Goal: Task Accomplishment & Management: Manage account settings

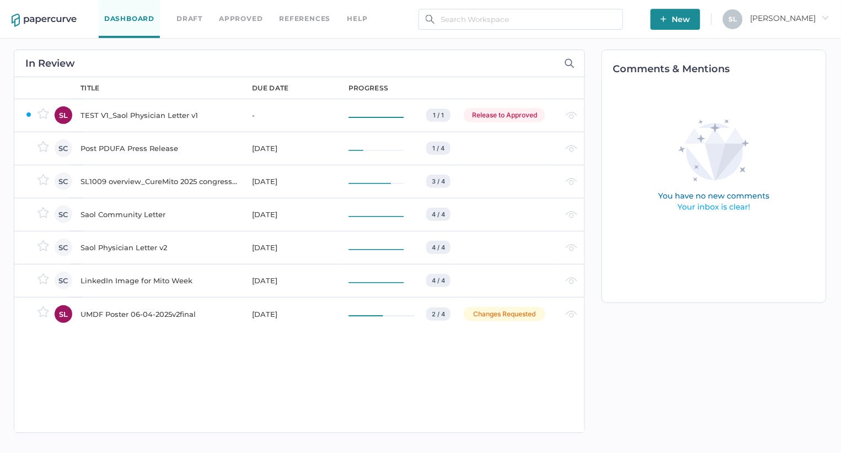
click at [153, 114] on div "TEST V1_Saol Physician Letter v1" at bounding box center [160, 115] width 158 height 13
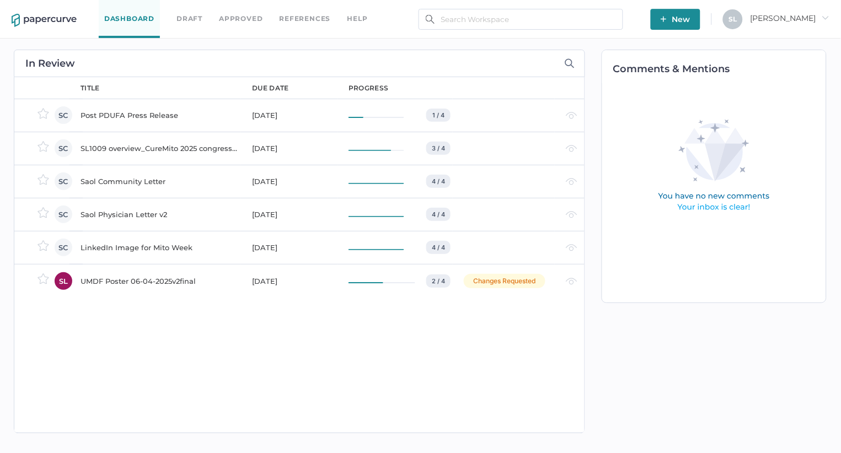
click at [133, 148] on div "SL1009 overview_CureMito 2025 congress_for PRC" at bounding box center [160, 148] width 158 height 13
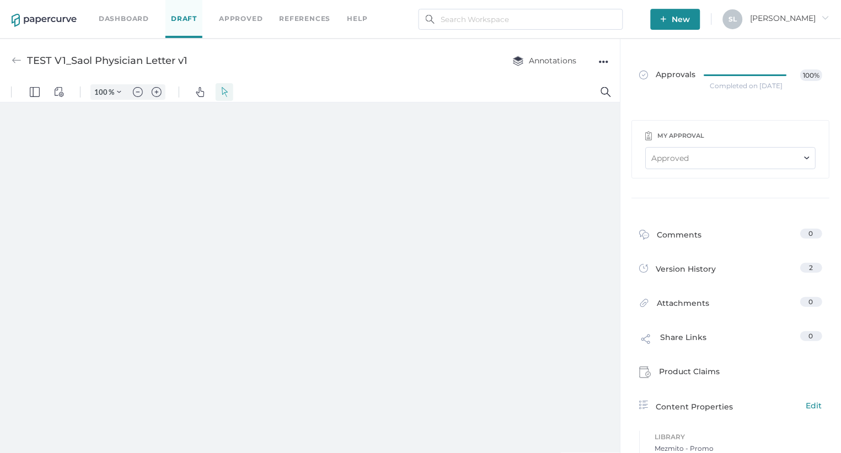
type input "85"
click at [603, 57] on div "●●●" at bounding box center [604, 61] width 10 height 15
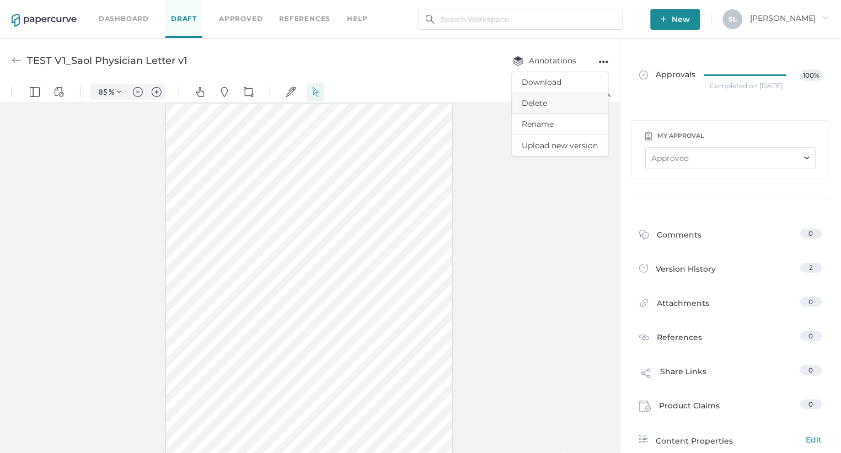
click at [549, 104] on span "Delete" at bounding box center [560, 103] width 76 height 20
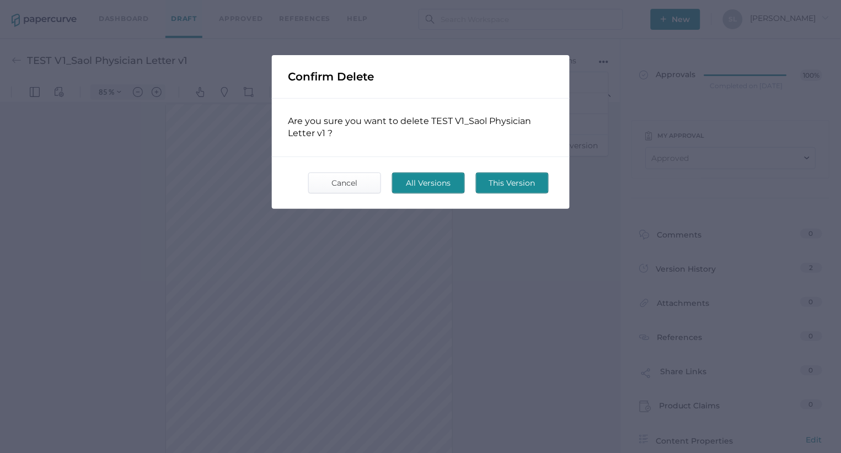
click at [436, 181] on span "All Versions" at bounding box center [429, 183] width 52 height 20
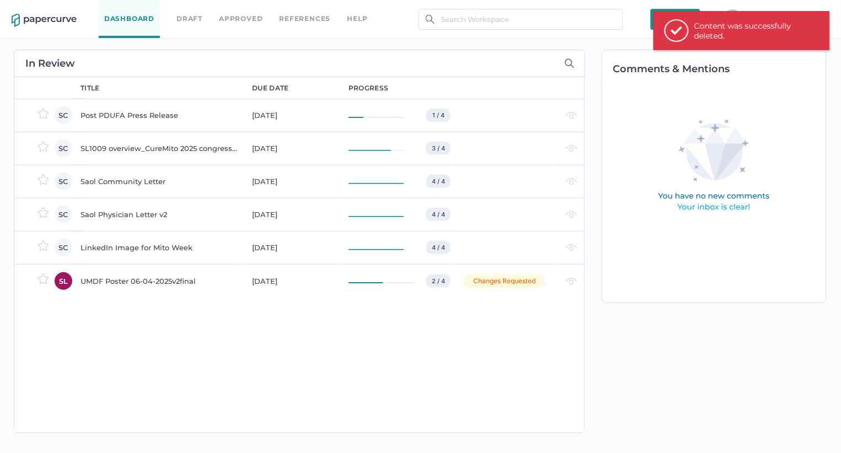
click at [168, 114] on div "Post PDUFA Press Release" at bounding box center [160, 115] width 158 height 13
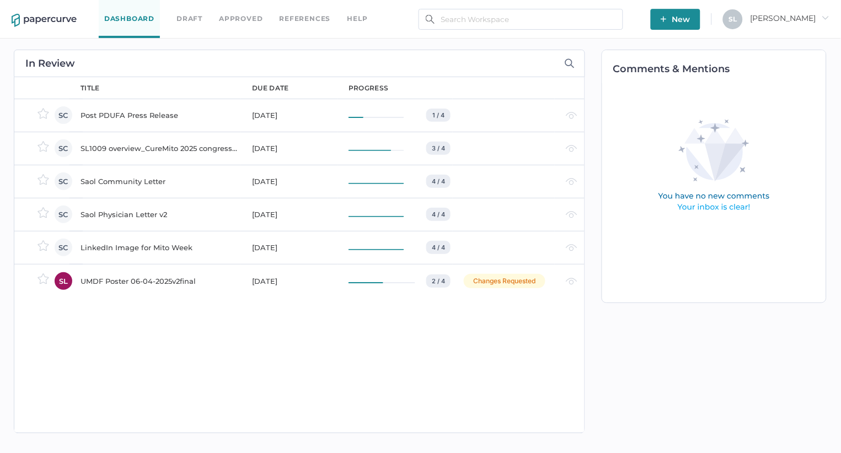
click at [151, 151] on div "SL1009 overview_CureMito 2025 congress_for PRC" at bounding box center [160, 148] width 158 height 13
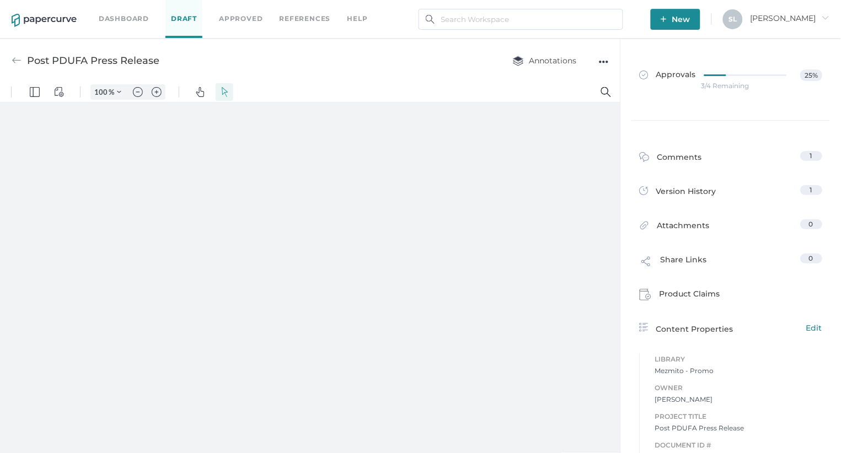
type input "85"
click at [14, 60] on img at bounding box center [17, 61] width 10 height 10
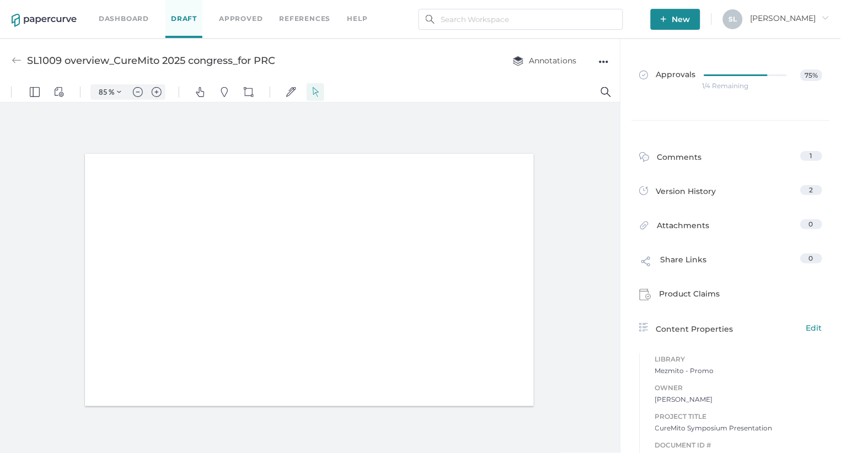
type input "85"
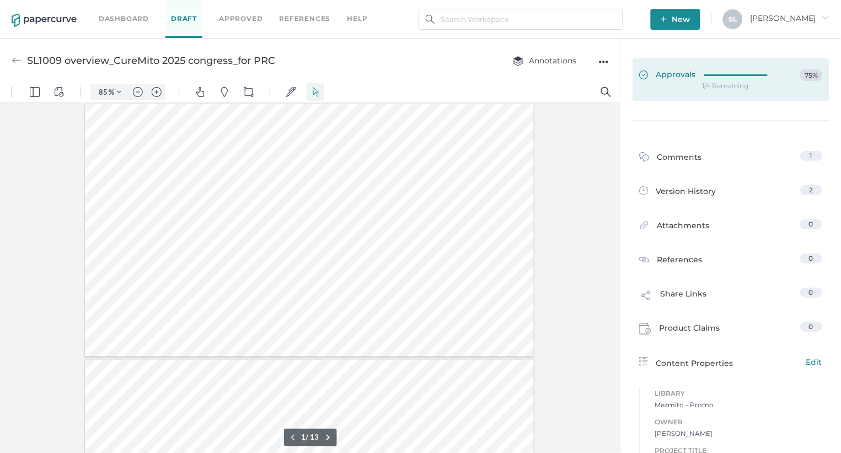
click at [659, 74] on span "Approvals" at bounding box center [668, 76] width 57 height 12
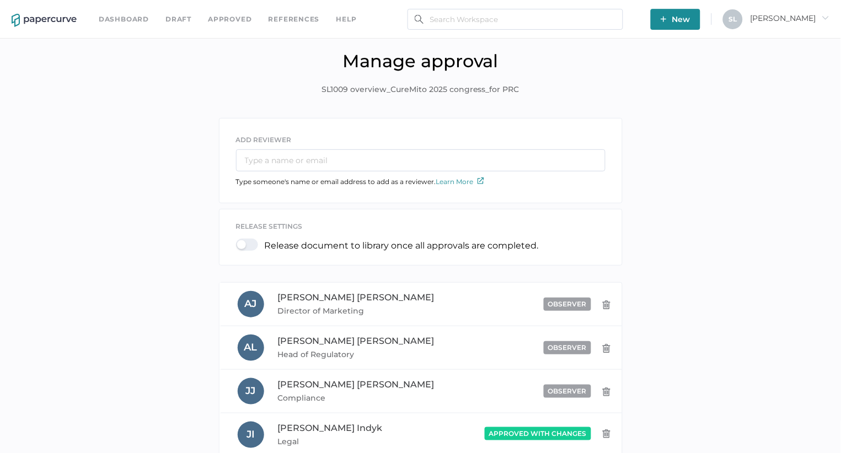
click at [111, 20] on link "Dashboard" at bounding box center [124, 19] width 50 height 12
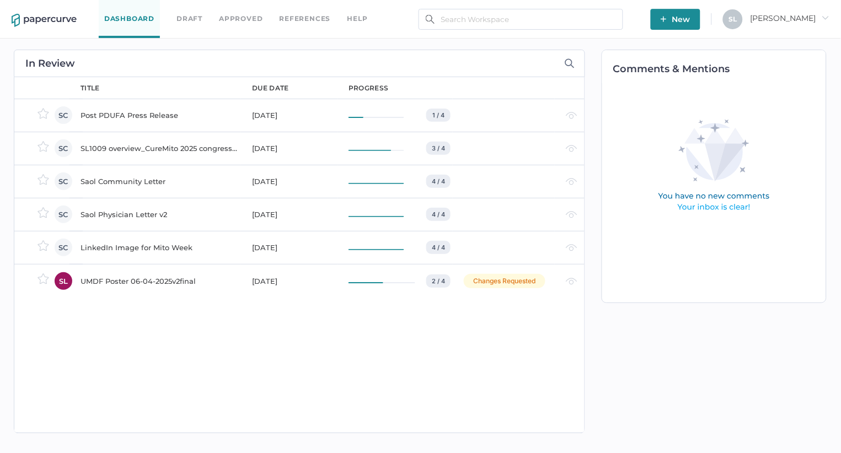
click at [145, 183] on div "Saol Community Letter" at bounding box center [160, 181] width 158 height 13
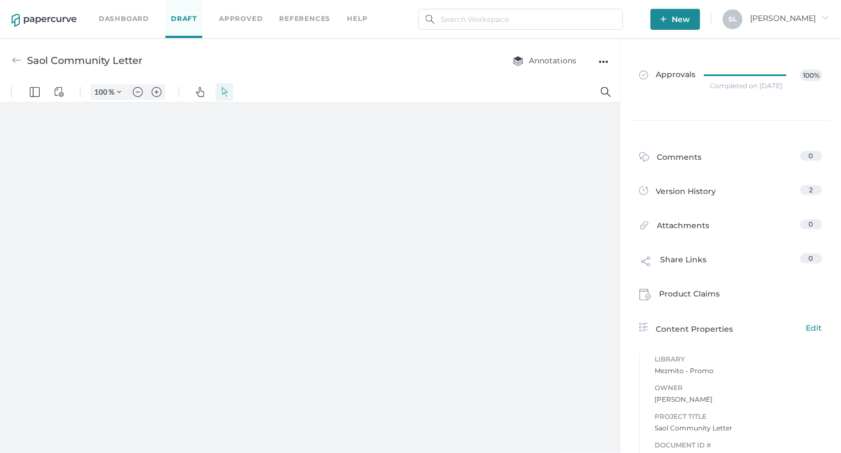
type input "85"
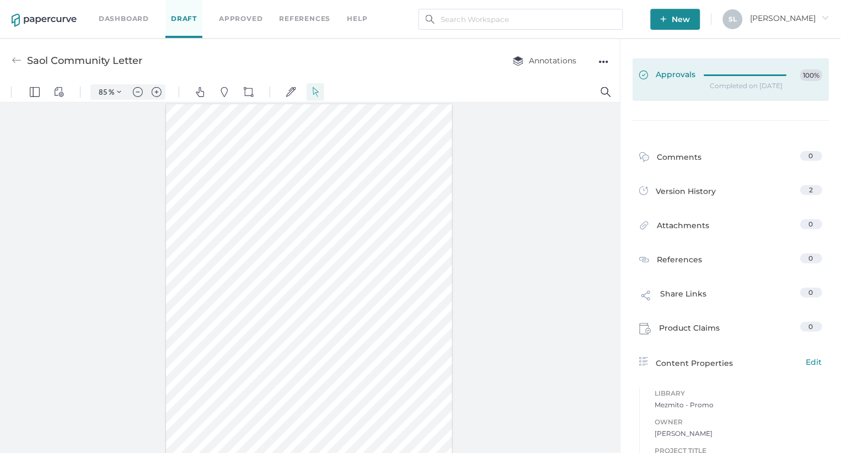
click at [683, 74] on span "Approvals" at bounding box center [668, 76] width 57 height 12
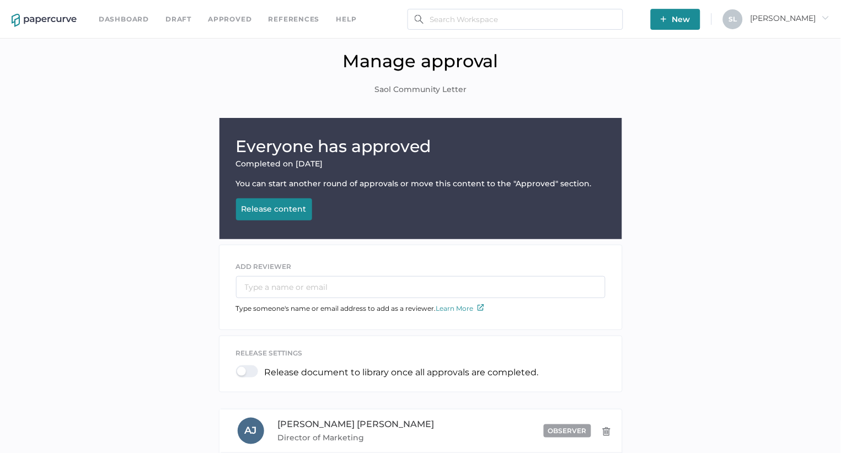
click at [130, 19] on link "Dashboard" at bounding box center [124, 19] width 50 height 12
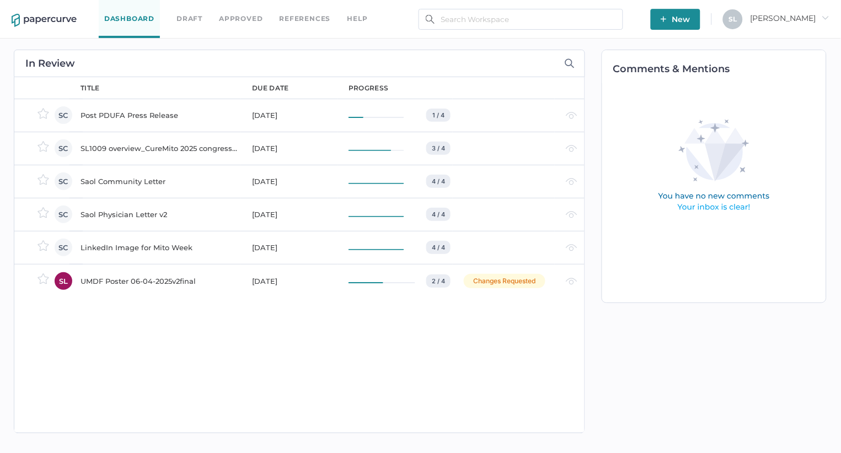
click at [139, 211] on div "Saol Physician Letter v2" at bounding box center [160, 214] width 158 height 13
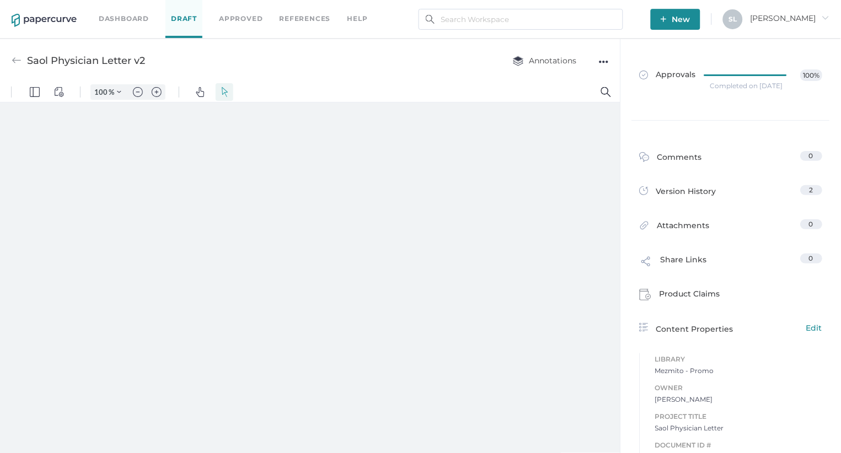
type input "85"
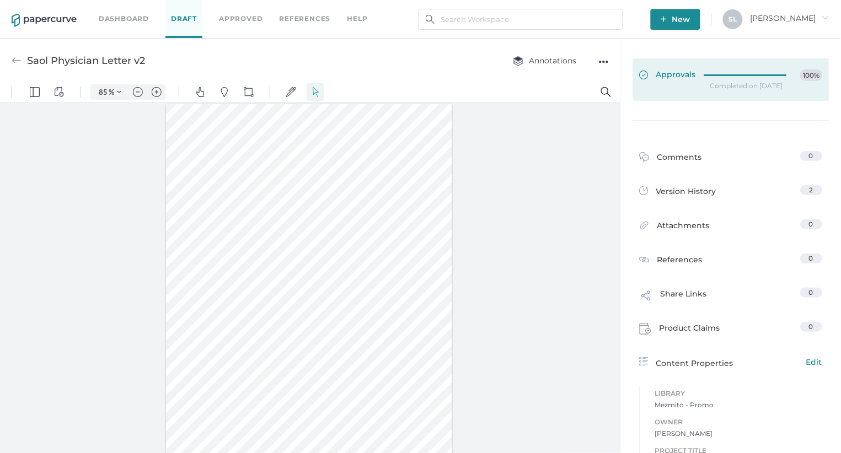
click at [677, 74] on span "Approvals" at bounding box center [668, 76] width 57 height 12
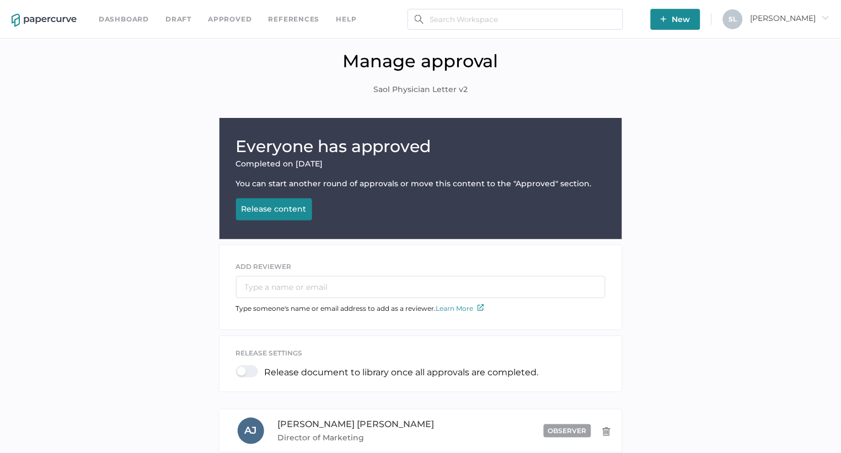
click at [126, 17] on link "Dashboard" at bounding box center [124, 19] width 50 height 12
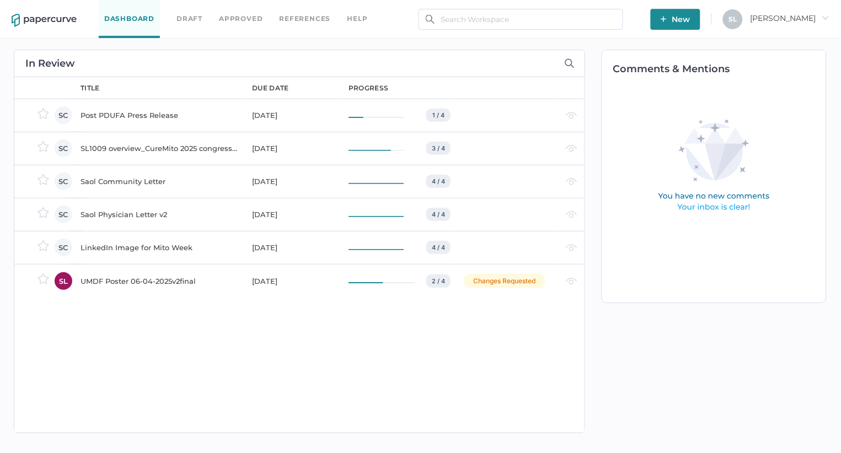
click at [116, 178] on div "Saol Community Letter" at bounding box center [160, 181] width 158 height 13
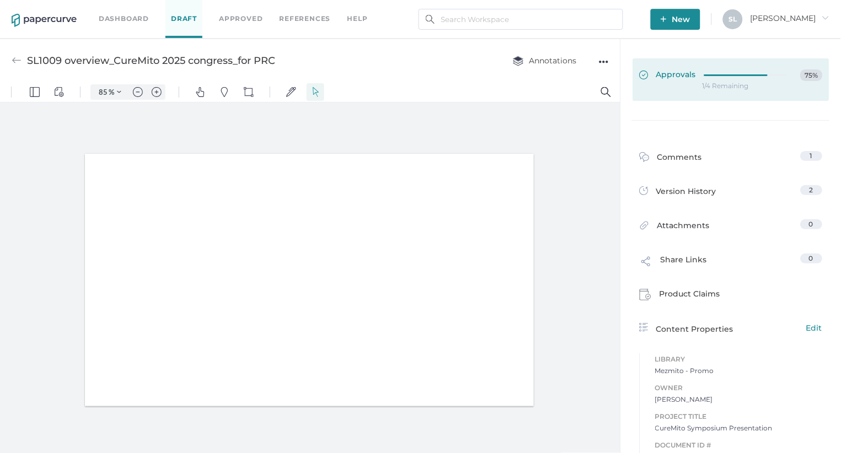
type input "85"
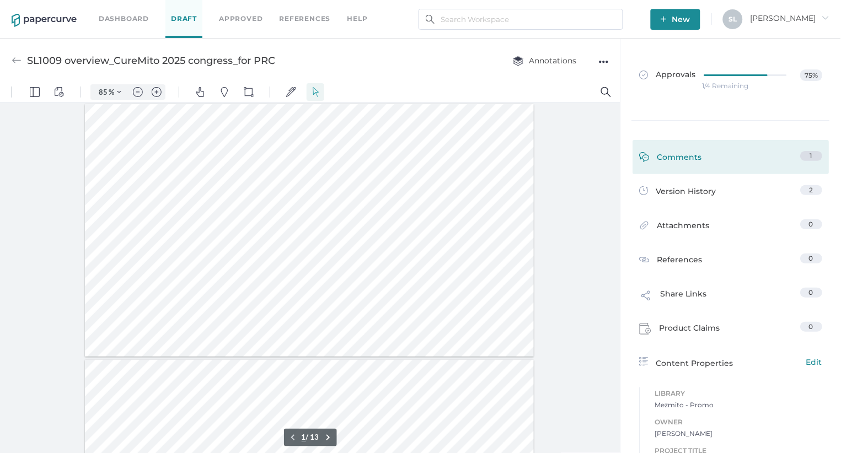
click at [671, 154] on div "Comments" at bounding box center [671, 159] width 63 height 17
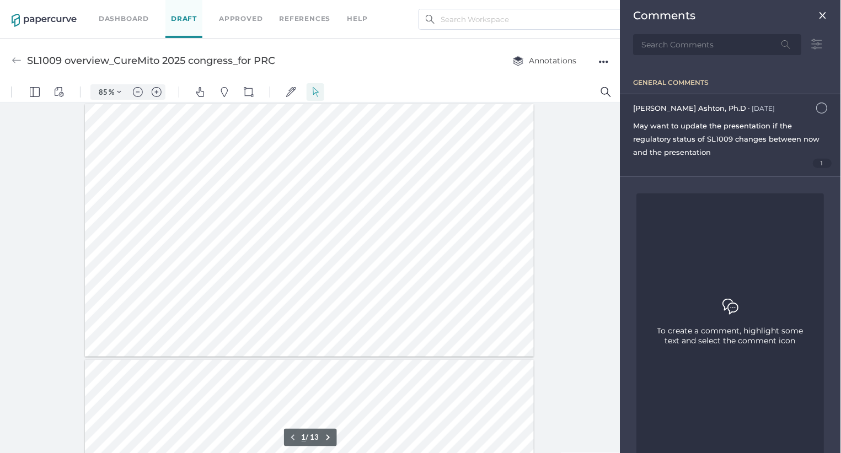
scroll to position [4, 0]
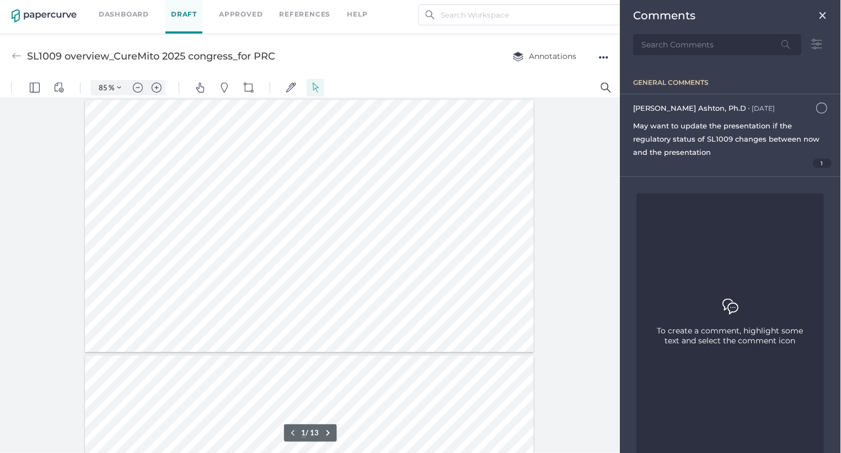
click at [573, 163] on div at bounding box center [310, 275] width 621 height 355
click at [821, 16] on img at bounding box center [823, 15] width 9 height 9
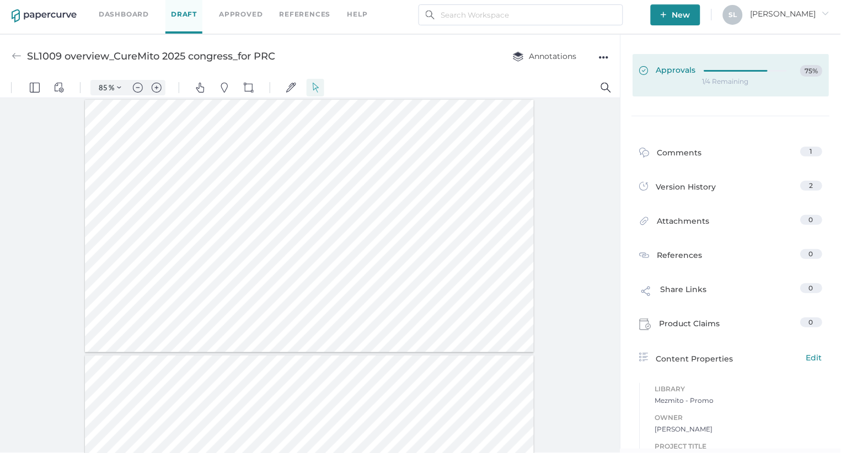
scroll to position [0, 0]
click at [668, 70] on span "Approvals" at bounding box center [668, 71] width 57 height 12
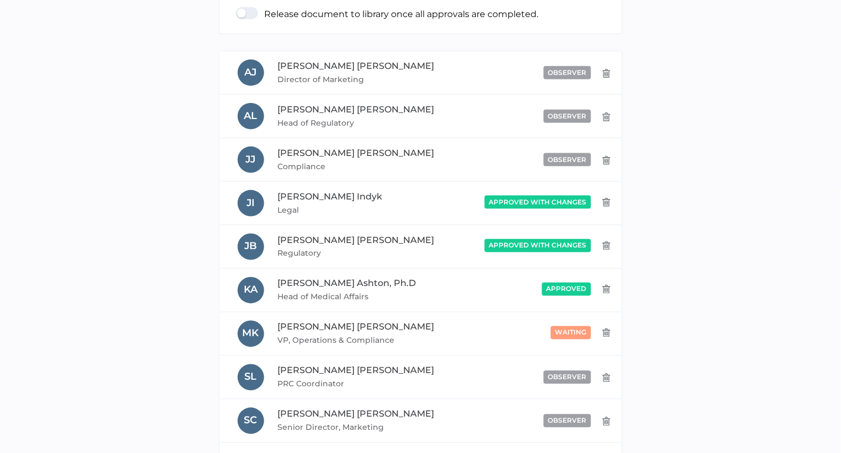
scroll to position [262, 0]
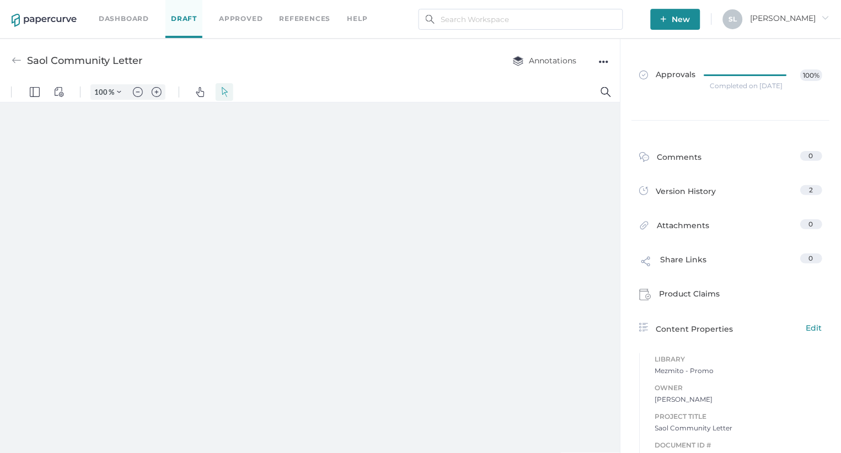
type input "85"
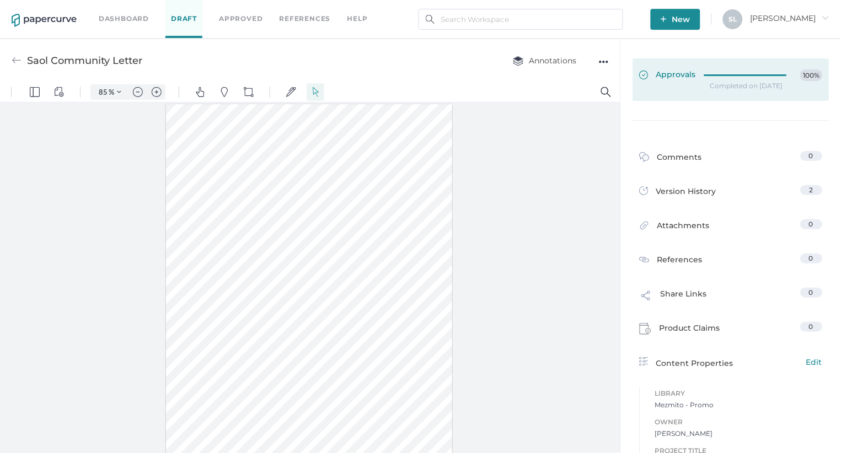
click at [672, 79] on span "Approvals" at bounding box center [668, 76] width 57 height 12
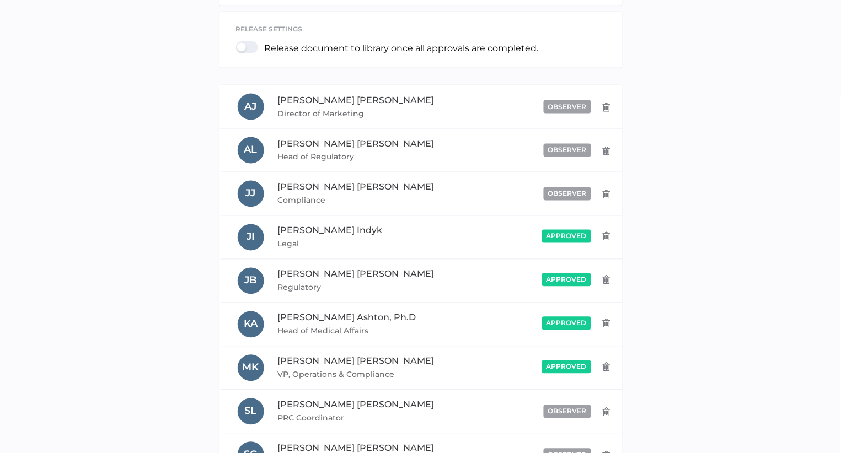
scroll to position [325, 0]
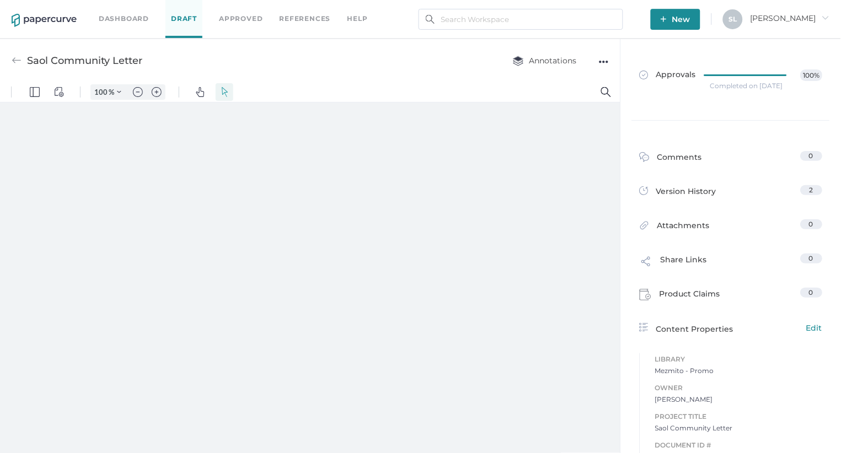
type input "85"
click at [12, 59] on img at bounding box center [17, 61] width 10 height 10
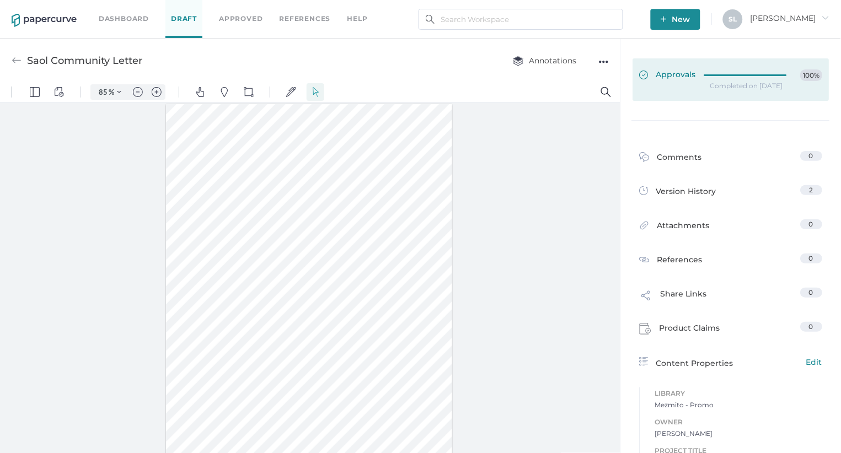
click at [677, 72] on span "Approvals" at bounding box center [668, 76] width 57 height 12
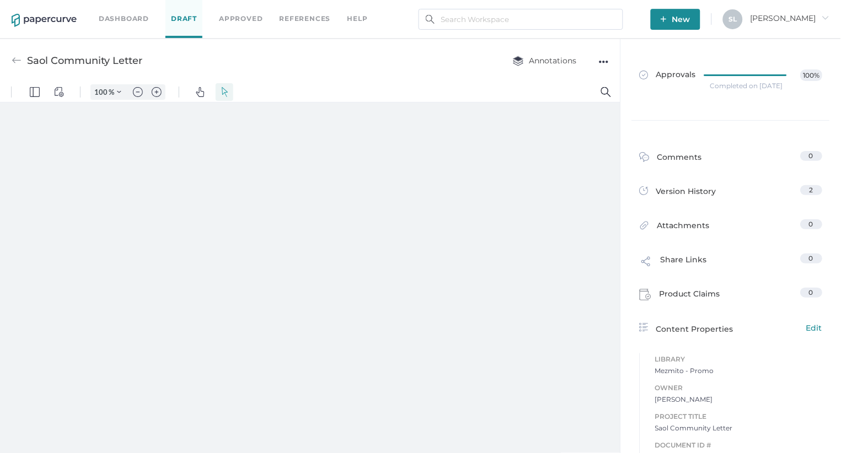
type input "85"
click at [120, 19] on link "Dashboard" at bounding box center [124, 19] width 50 height 12
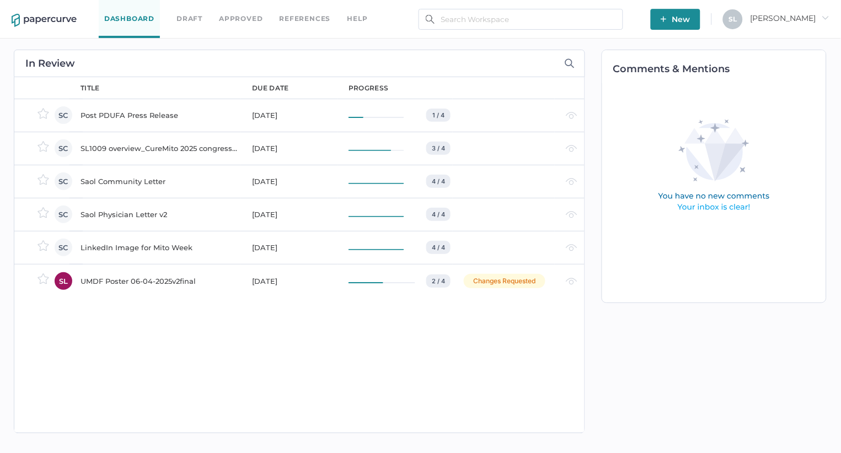
click at [138, 212] on div "Saol Physician Letter v2" at bounding box center [160, 214] width 158 height 13
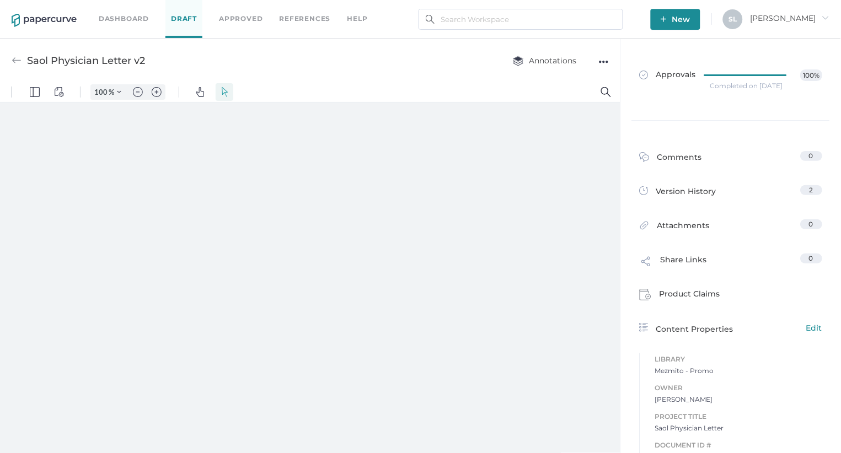
type input "85"
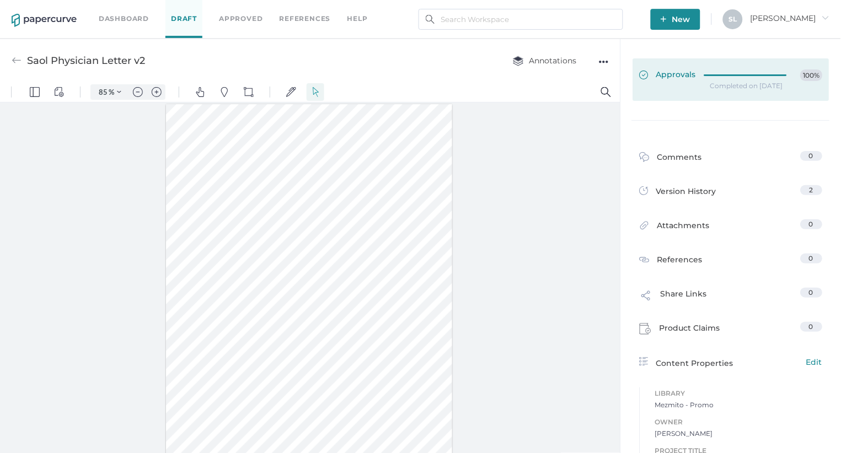
click at [665, 73] on span "Approvals" at bounding box center [668, 76] width 57 height 12
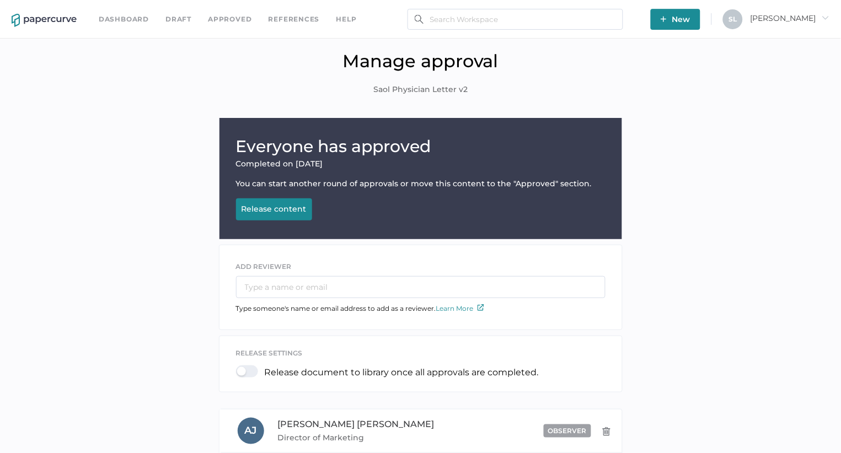
click at [122, 19] on link "Dashboard" at bounding box center [124, 19] width 50 height 12
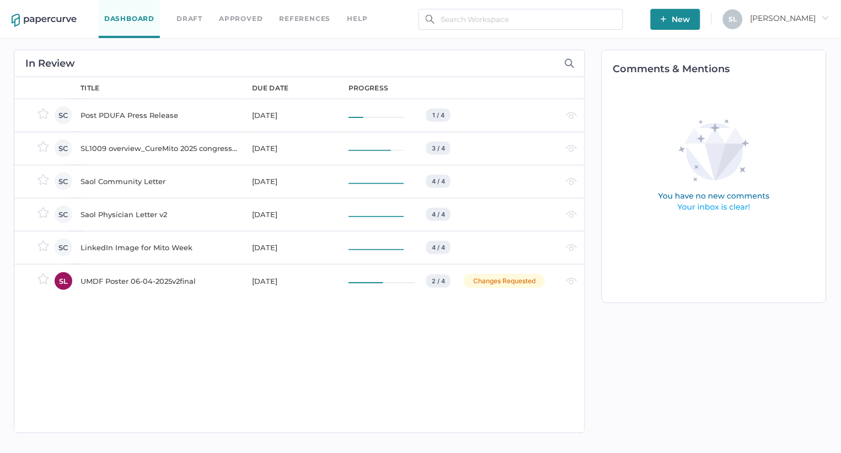
click at [126, 146] on div "SL1009 overview_CureMito 2025 congress_for PRC" at bounding box center [160, 148] width 158 height 13
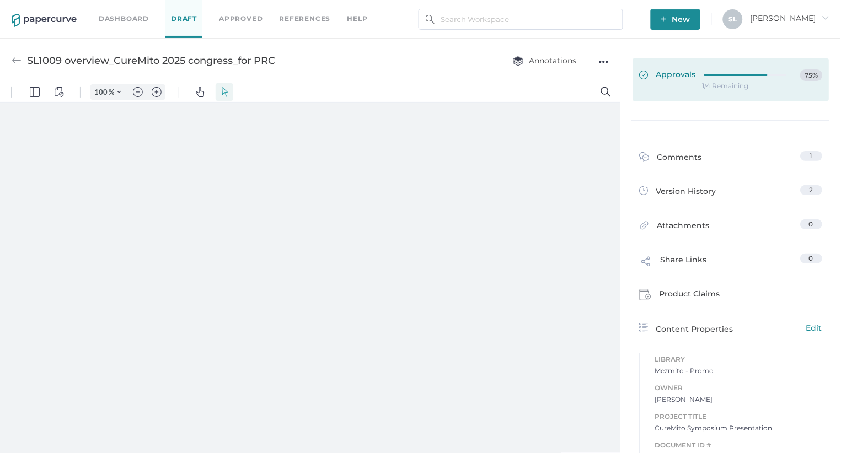
click at [677, 72] on span "Approvals" at bounding box center [668, 76] width 57 height 12
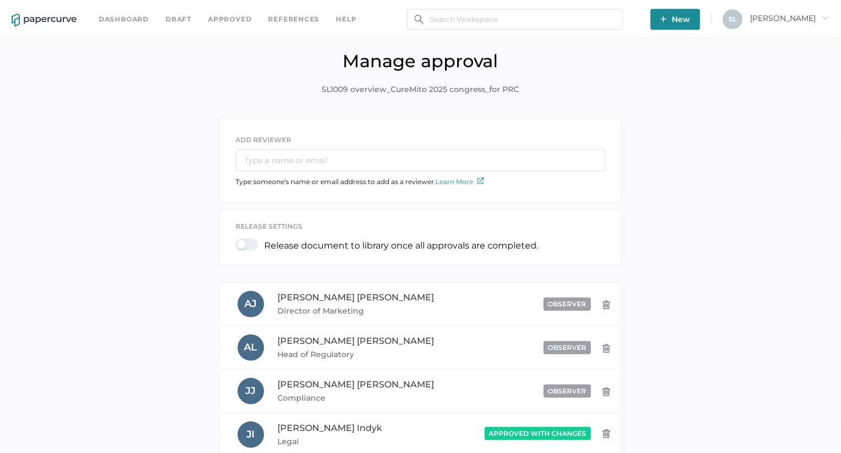
click at [129, 13] on link "Dashboard" at bounding box center [124, 19] width 50 height 12
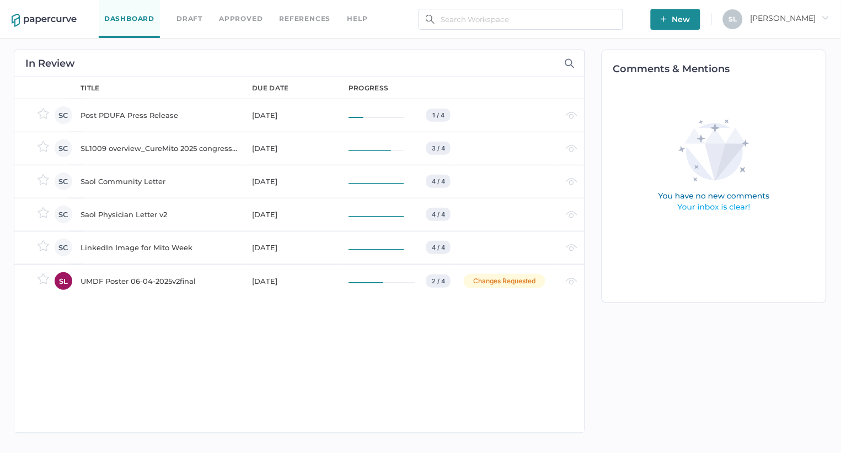
click at [127, 146] on div "SL1009 overview_CureMito 2025 congress_for PRC" at bounding box center [160, 148] width 158 height 13
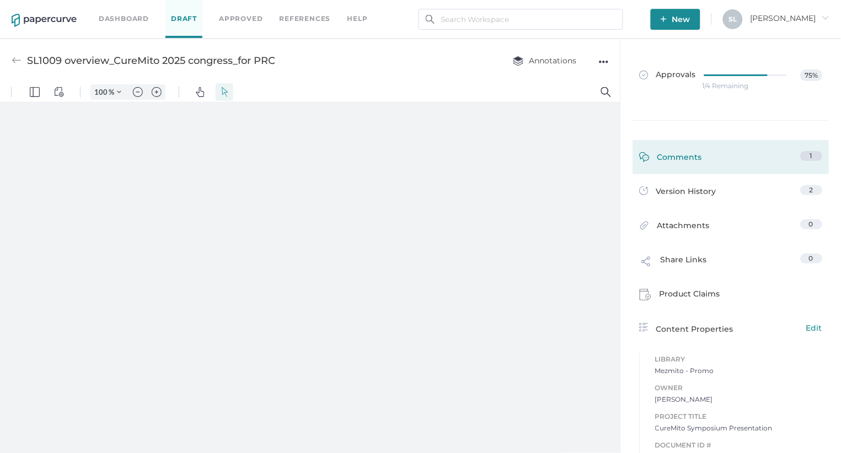
click at [689, 156] on div "Comments" at bounding box center [671, 159] width 63 height 17
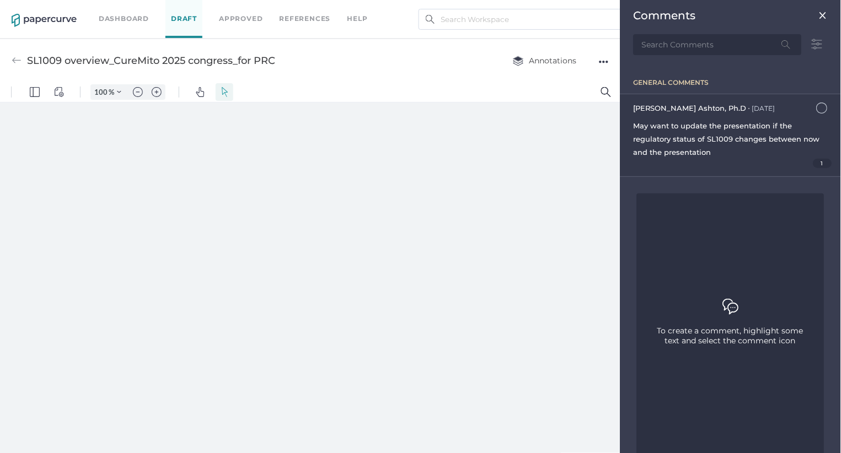
scroll to position [4, 0]
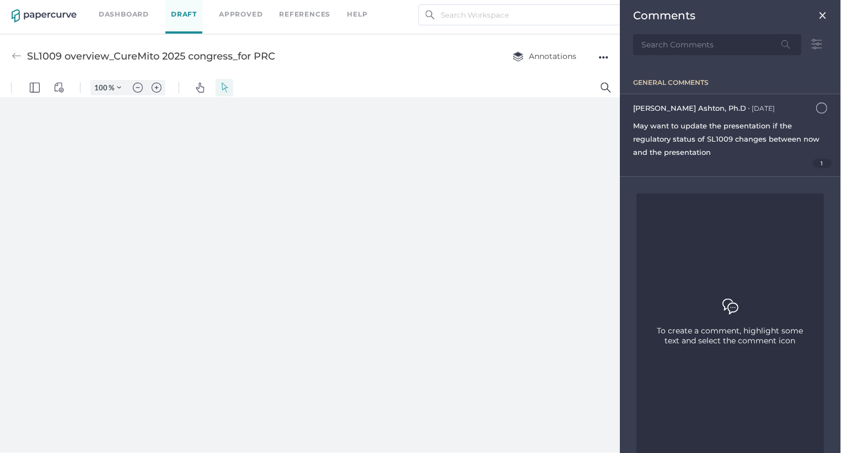
type input "85"
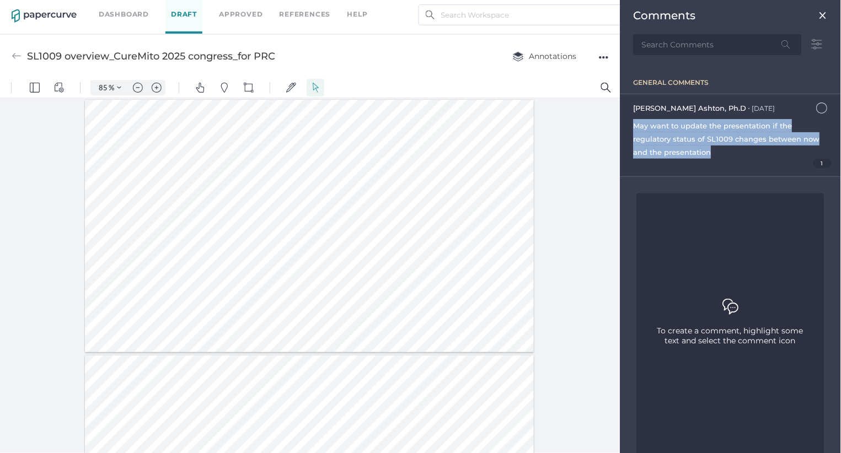
drag, startPoint x: 718, startPoint y: 152, endPoint x: 628, endPoint y: 126, distance: 94.1
click at [628, 126] on div "[PERSON_NAME], Ph.D ● [DATE] [DATE] 12:43am May want to update the presentation…" at bounding box center [731, 135] width 221 height 82
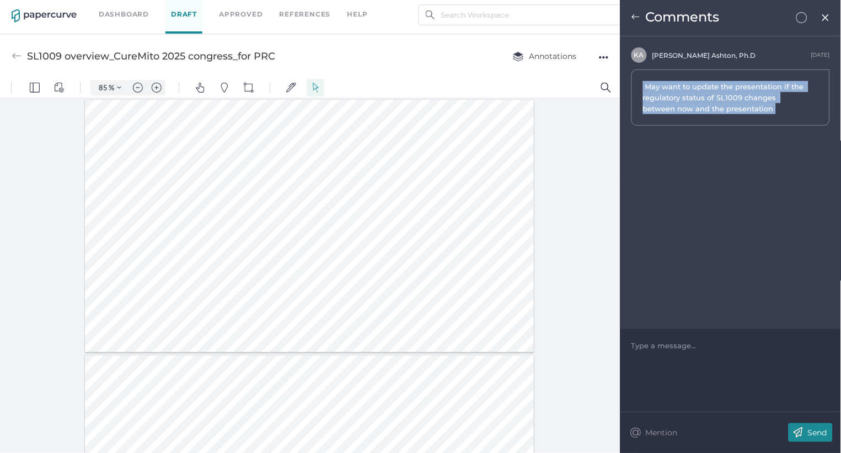
drag, startPoint x: 749, startPoint y: 111, endPoint x: 647, endPoint y: 72, distance: 109.3
click at [647, 72] on div "May want to update the presentation if the regulatory status of SL1009 changes …" at bounding box center [731, 98] width 199 height 56
